Goal: Find specific page/section: Find specific page/section

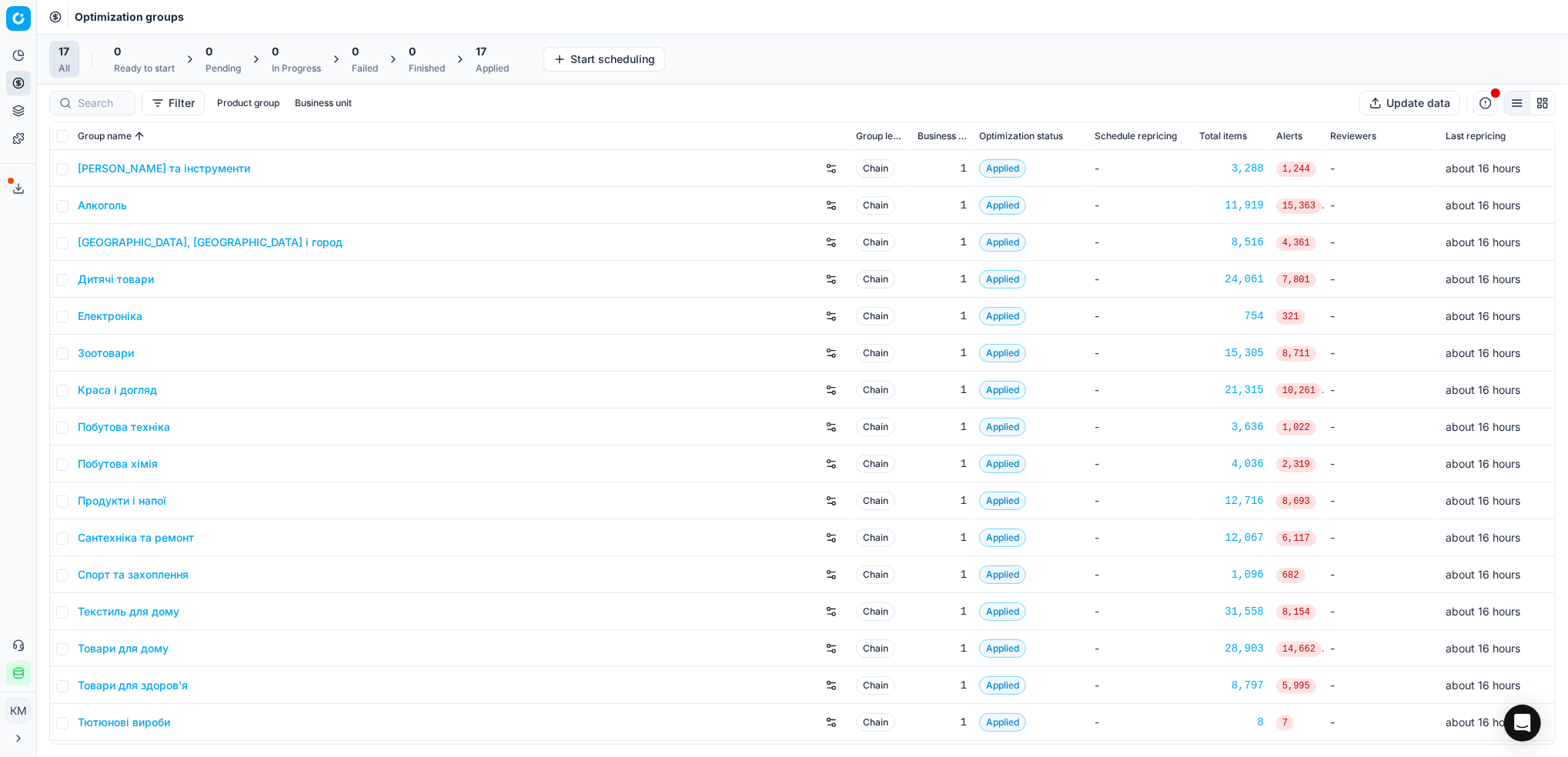
click at [149, 395] on link "Краса і догляд" at bounding box center [117, 390] width 79 height 15
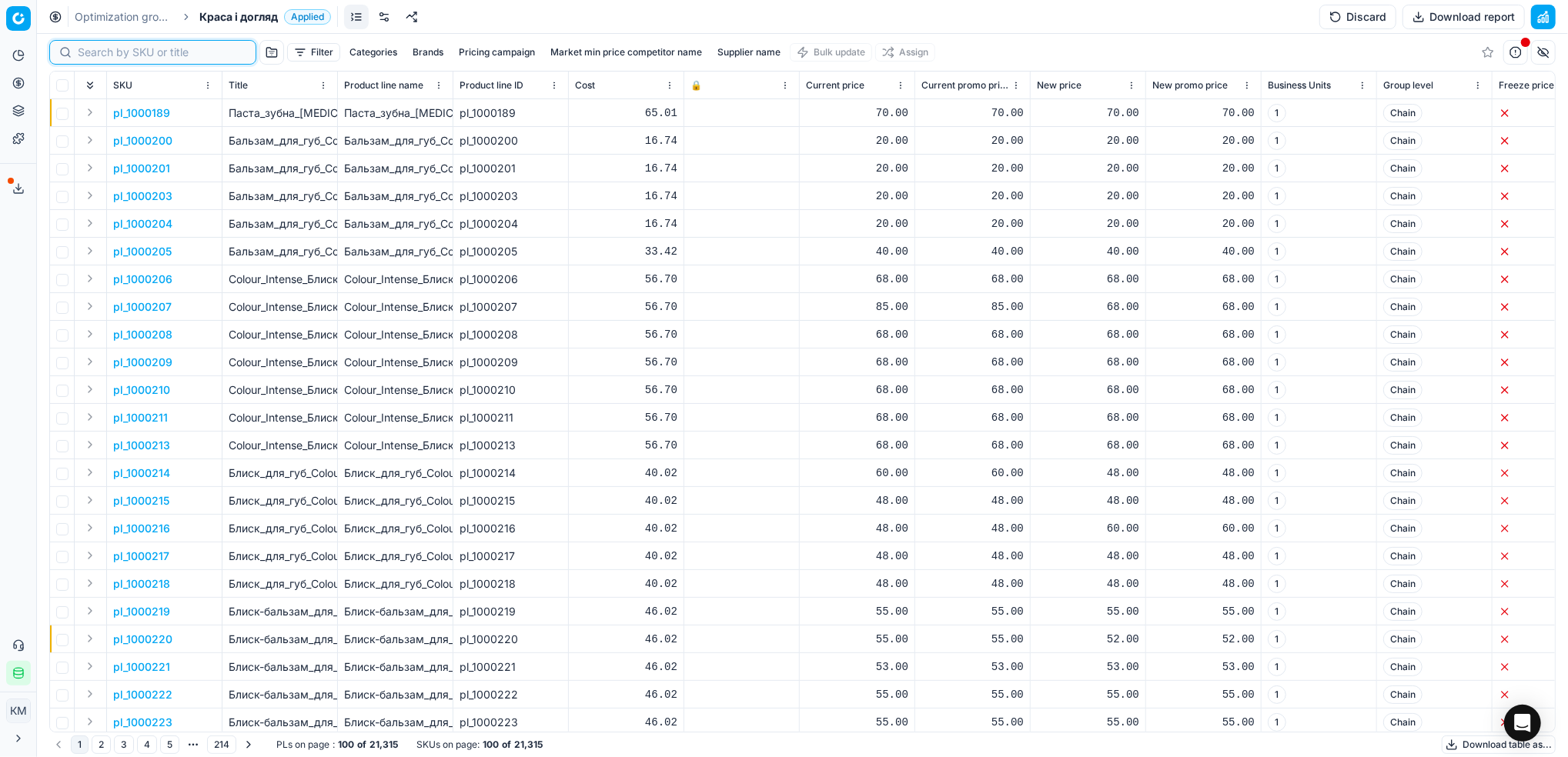
click at [100, 48] on input at bounding box center [161, 52] width 169 height 15
paste input "511705"
type input "511705"
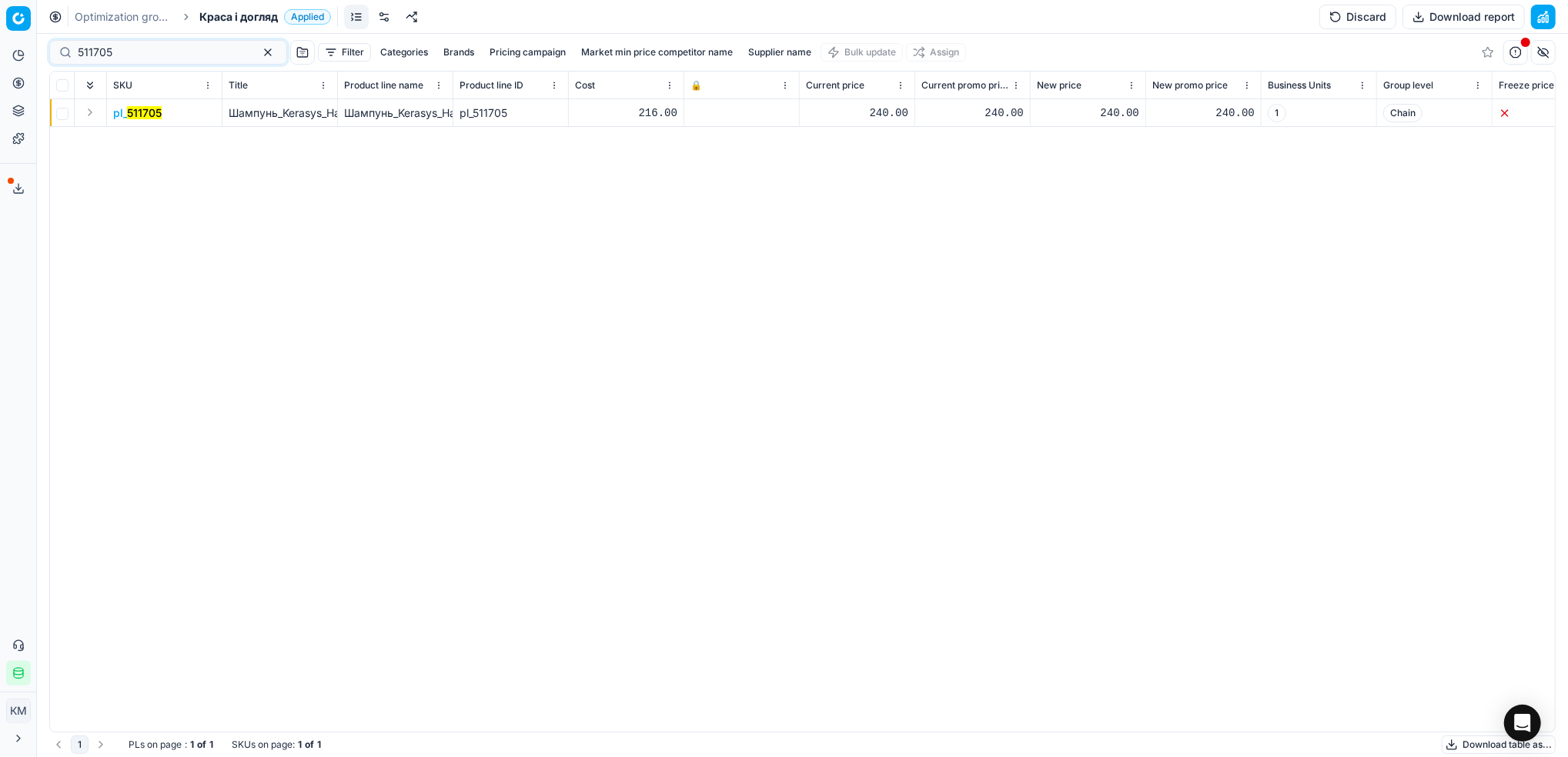
click at [139, 111] on mark "511705" at bounding box center [144, 113] width 35 height 13
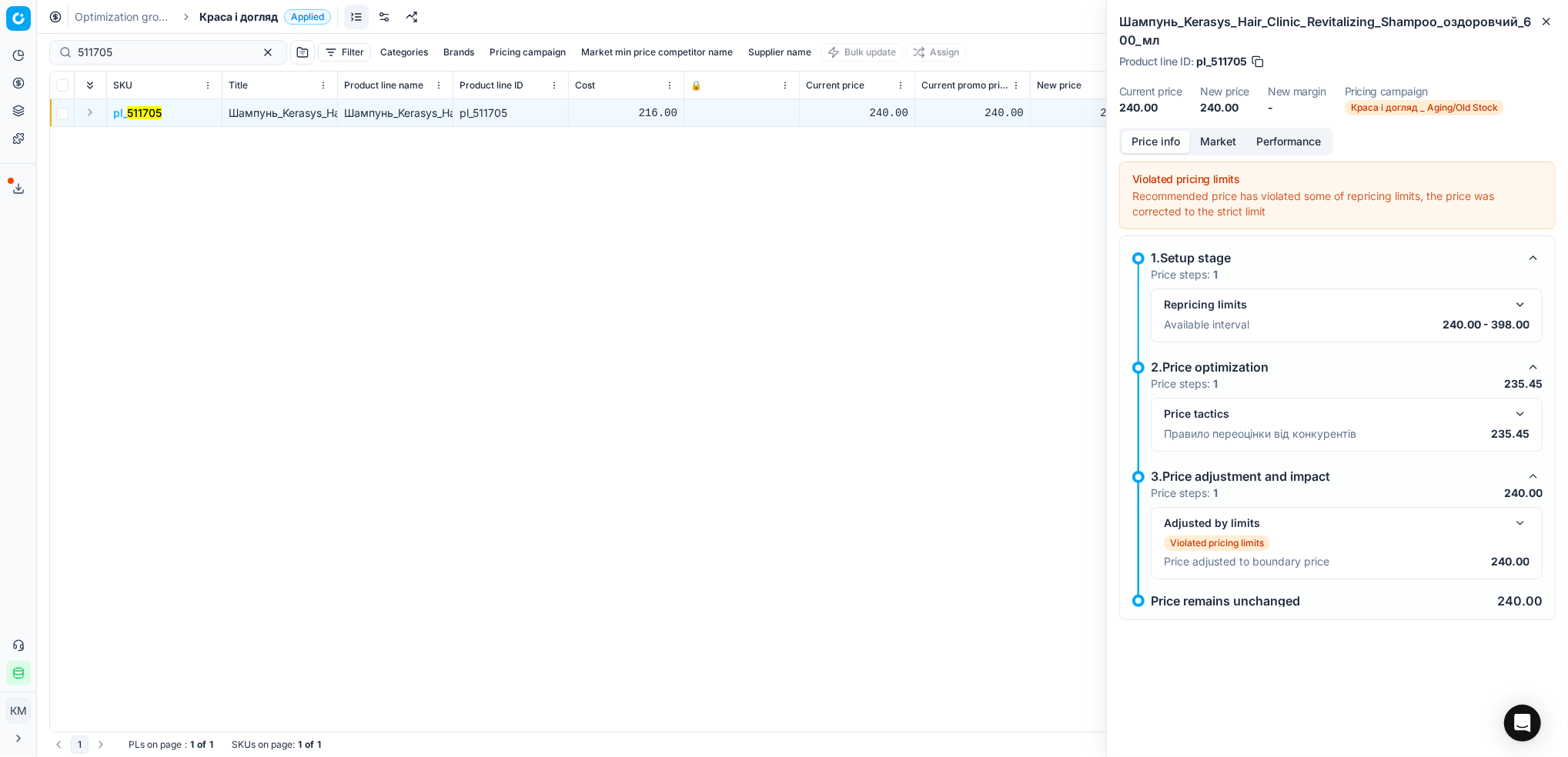
click at [1210, 140] on button "Market" at bounding box center [1218, 142] width 57 height 23
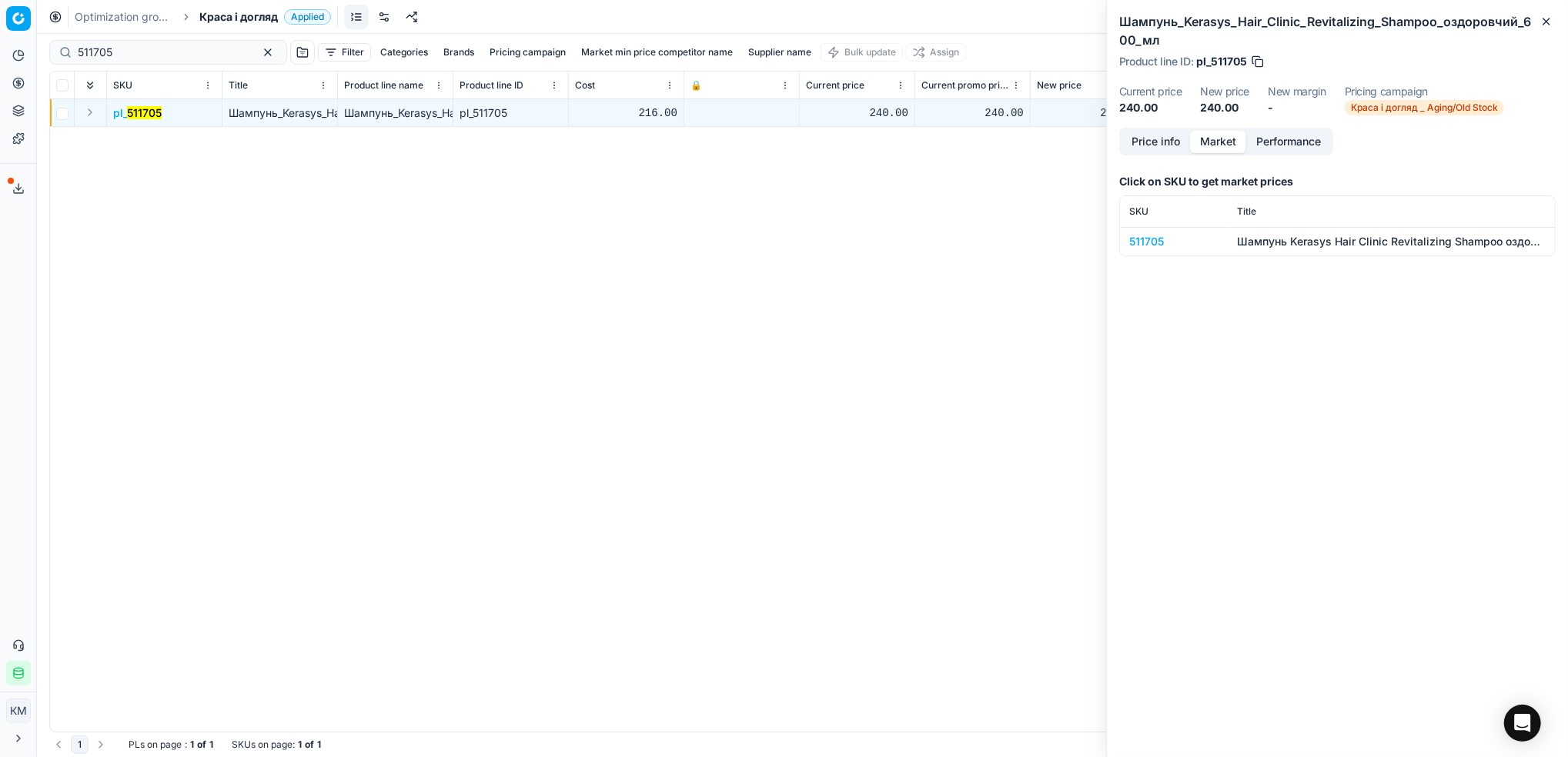
click at [1140, 243] on div "511705" at bounding box center [1174, 241] width 90 height 15
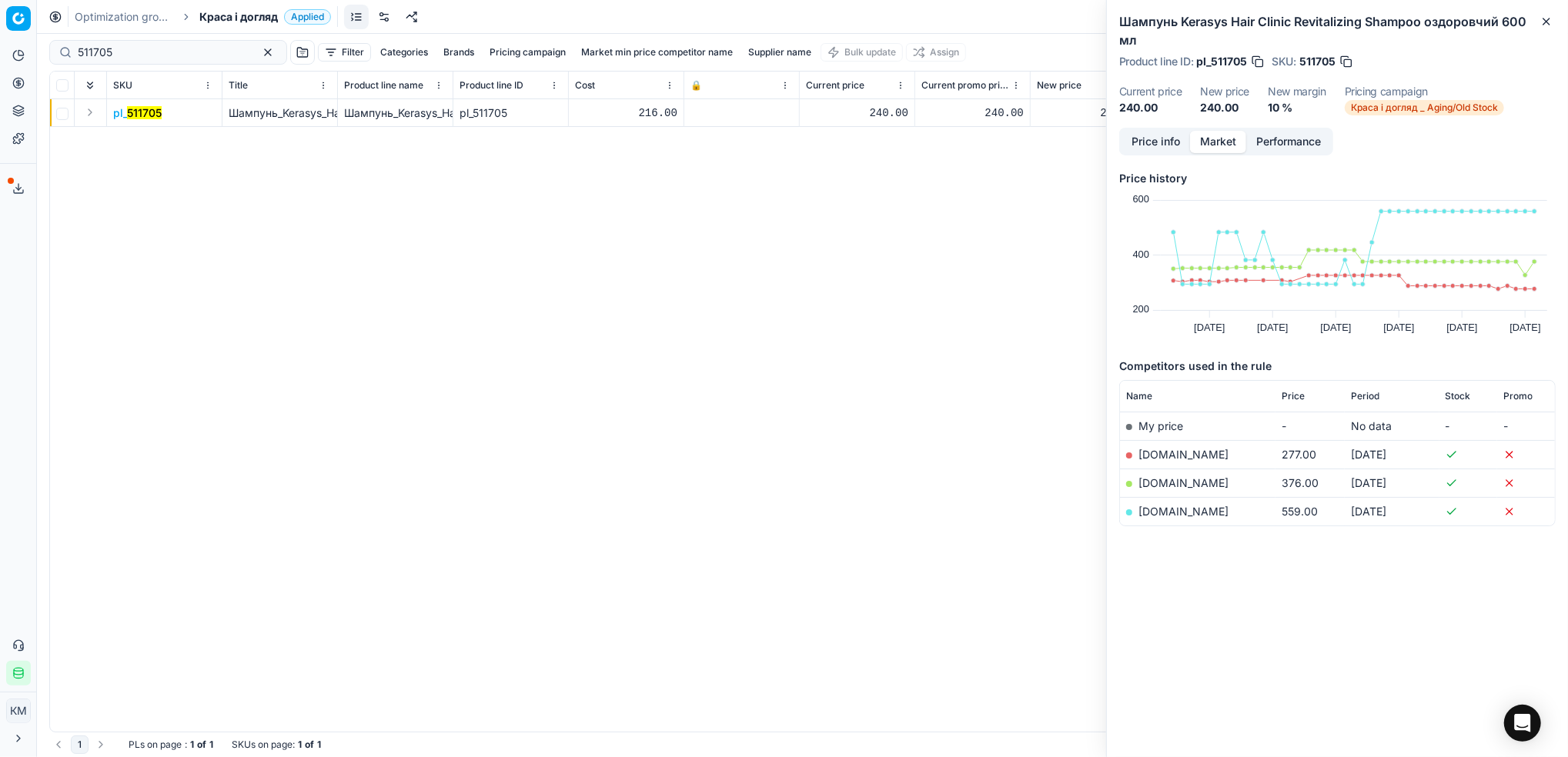
click at [1150, 144] on button "Price info" at bounding box center [1155, 142] width 69 height 23
